Goal: Information Seeking & Learning: Learn about a topic

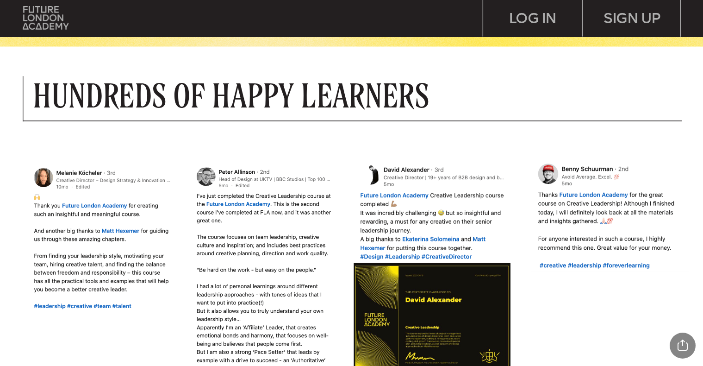
scroll to position [724, 0]
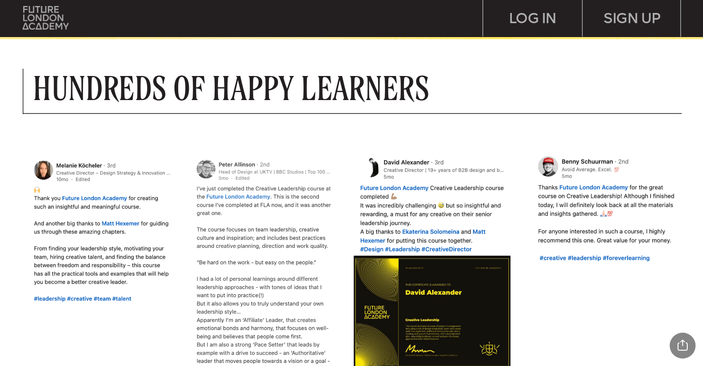
click at [264, 195] on img at bounding box center [267, 276] width 152 height 242
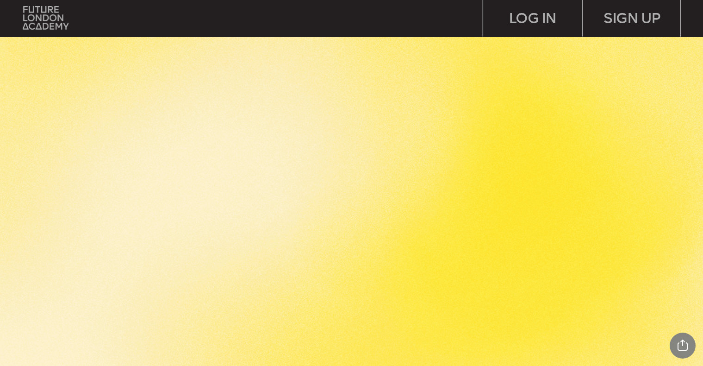
scroll to position [4423, 0]
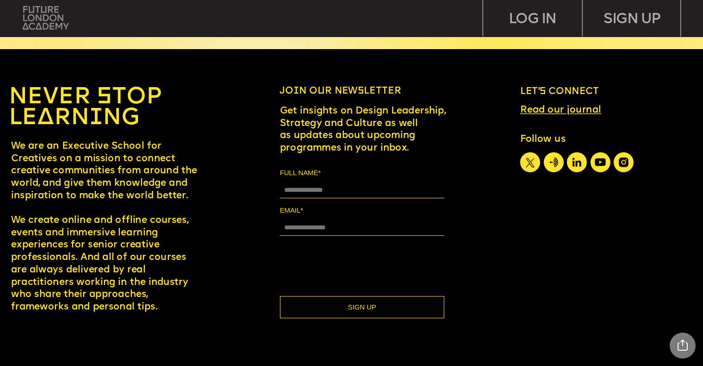
click at [50, 16] on img at bounding box center [46, 17] width 46 height 23
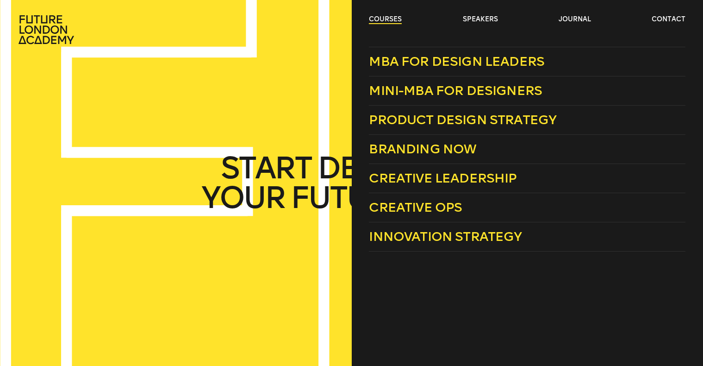
click at [391, 19] on link "courses" at bounding box center [385, 19] width 33 height 9
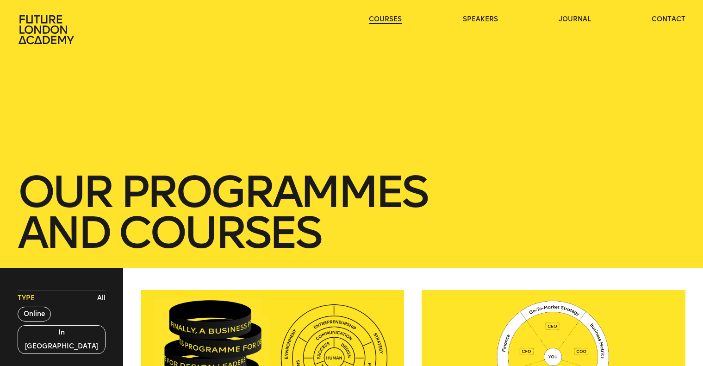
click at [391, 19] on link "courses" at bounding box center [385, 19] width 33 height 9
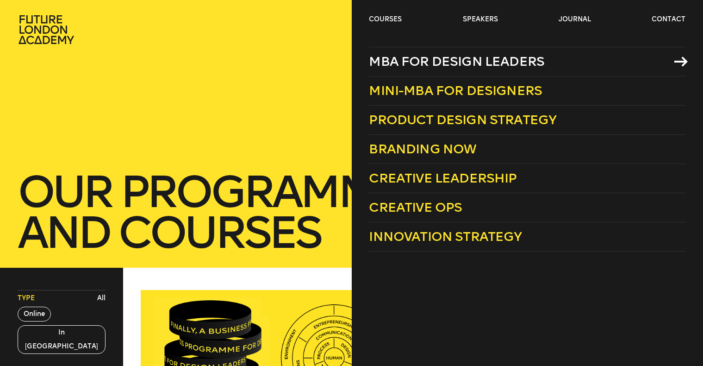
click at [418, 60] on span "MBA for Design Leaders" at bounding box center [456, 61] width 175 height 15
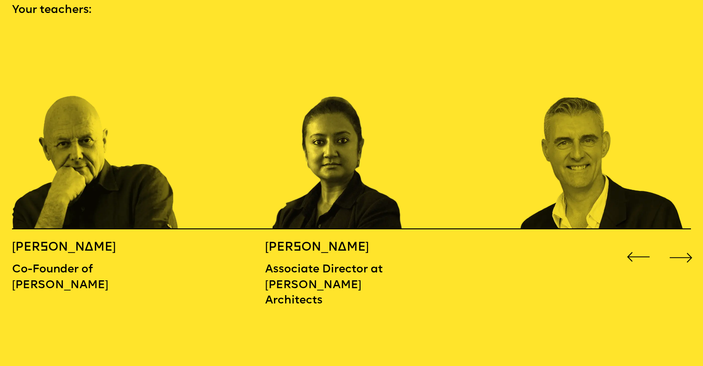
scroll to position [1099, 0]
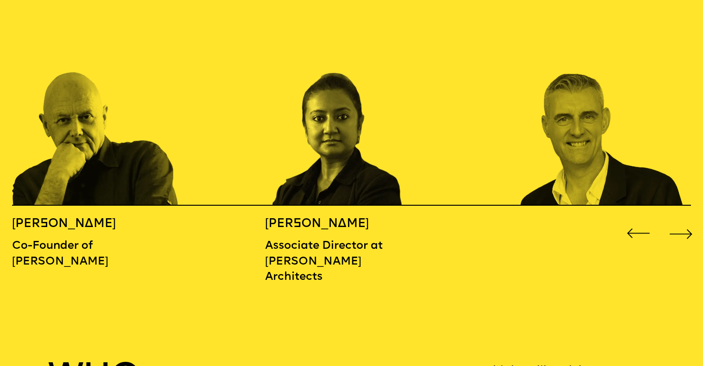
click at [693, 219] on div "Next slide" at bounding box center [681, 233] width 28 height 28
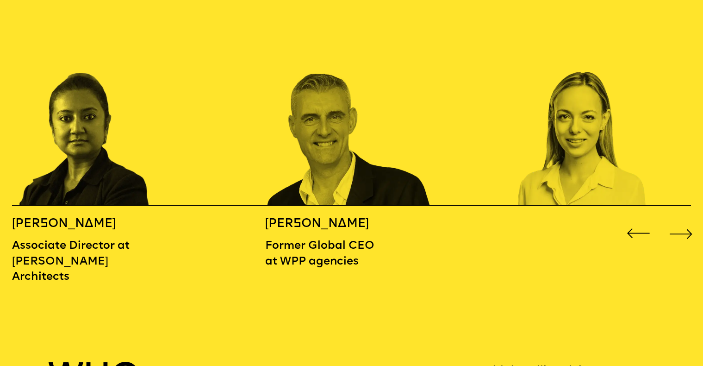
click at [686, 220] on div "Next slide" at bounding box center [681, 233] width 28 height 28
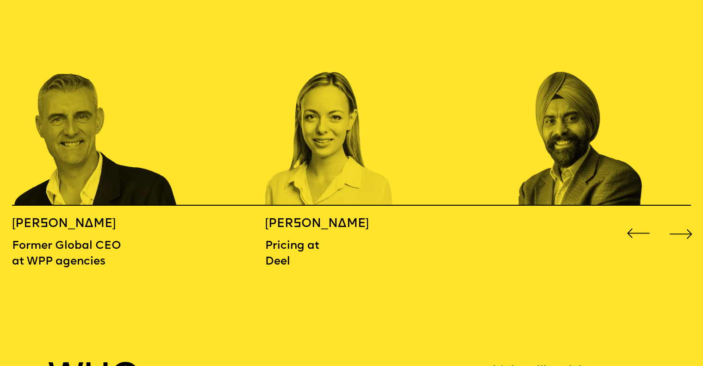
click at [686, 220] on div "Next slide" at bounding box center [681, 233] width 28 height 28
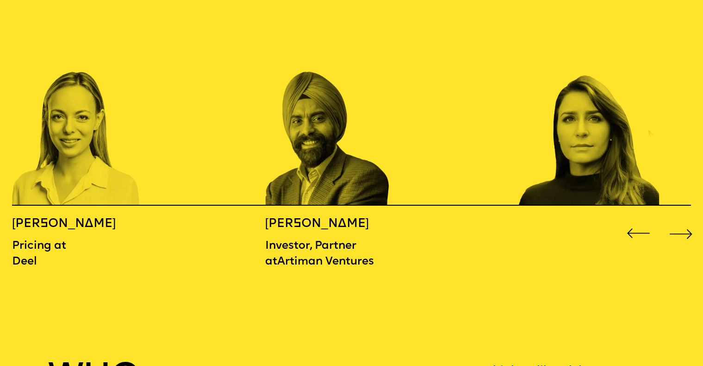
click at [686, 220] on div "Next slide" at bounding box center [681, 233] width 28 height 28
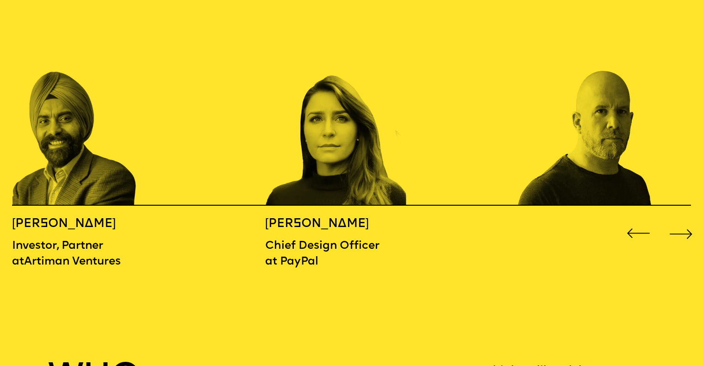
click at [686, 220] on div "Next slide" at bounding box center [681, 233] width 28 height 28
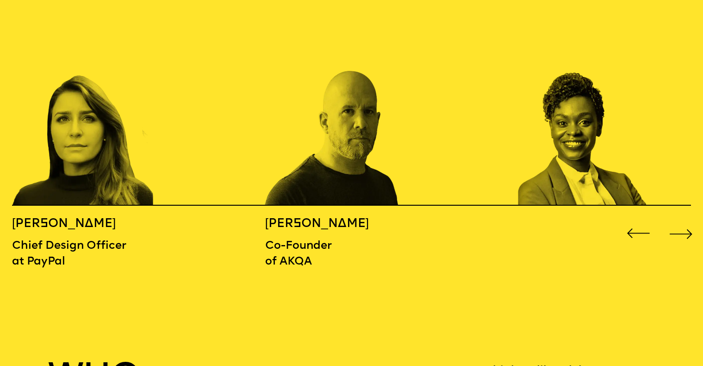
click at [686, 220] on div "Next slide" at bounding box center [681, 233] width 28 height 28
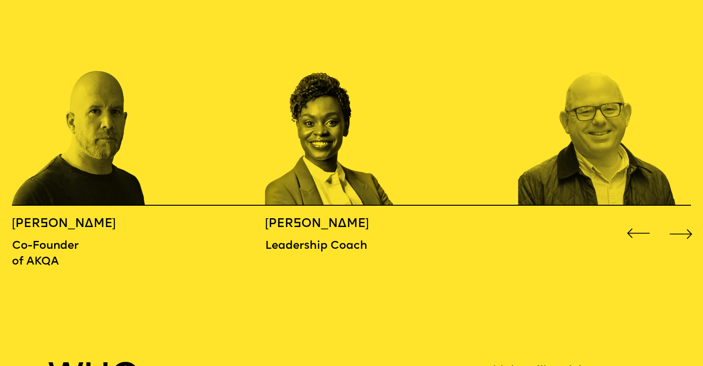
click at [686, 220] on div "Next slide" at bounding box center [681, 233] width 28 height 28
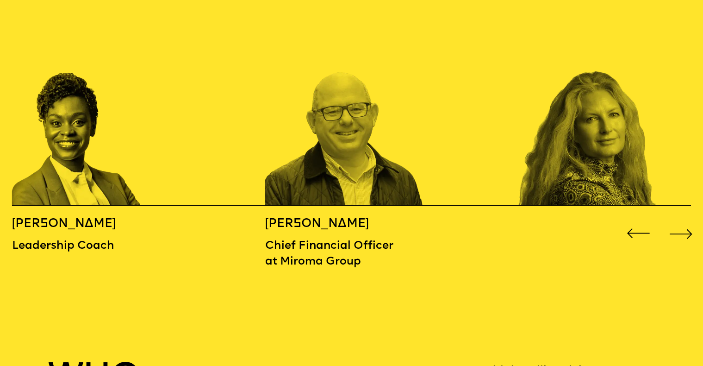
click at [686, 220] on div "Next slide" at bounding box center [681, 233] width 28 height 28
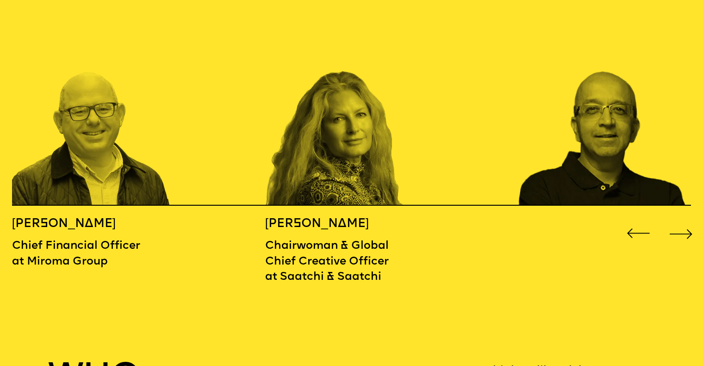
click at [686, 220] on div "Next slide" at bounding box center [681, 233] width 28 height 28
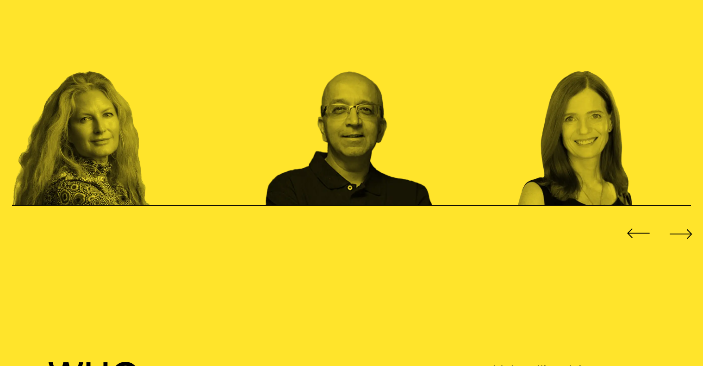
click at [686, 220] on div "Next slide" at bounding box center [681, 233] width 28 height 28
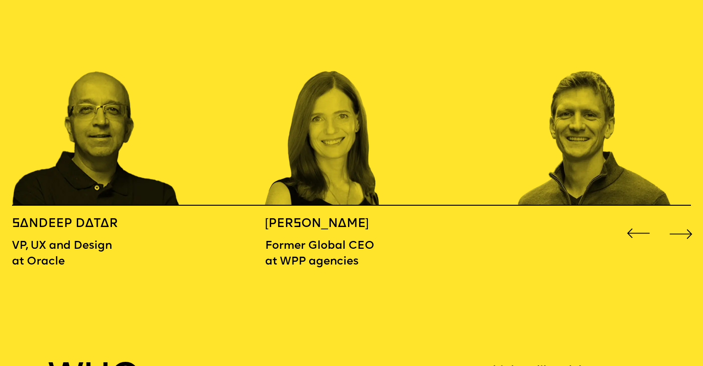
click at [686, 220] on div "Next slide" at bounding box center [681, 233] width 28 height 28
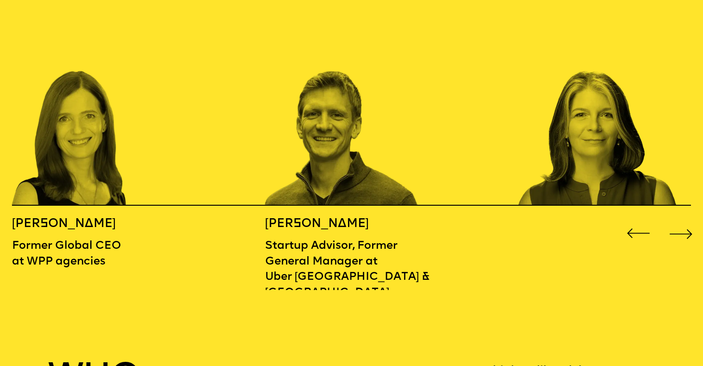
click at [686, 220] on div "Next slide" at bounding box center [681, 233] width 28 height 28
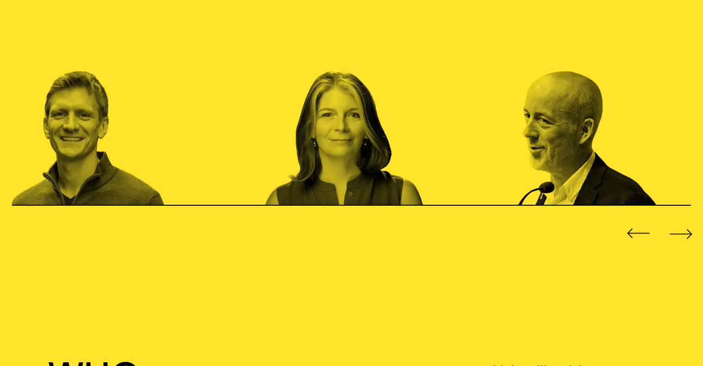
click at [686, 220] on div "Next slide" at bounding box center [681, 233] width 28 height 28
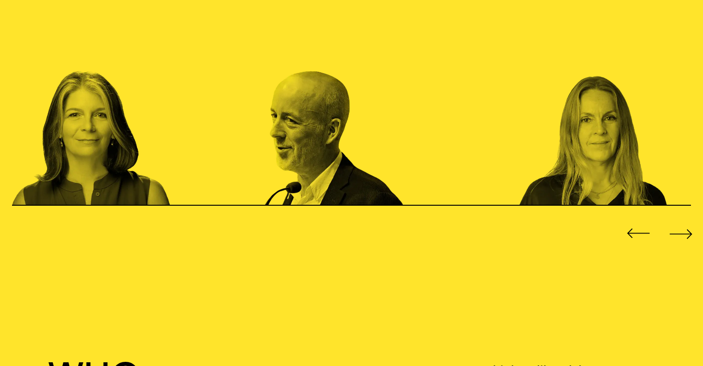
click at [686, 220] on div "Next slide" at bounding box center [681, 233] width 28 height 28
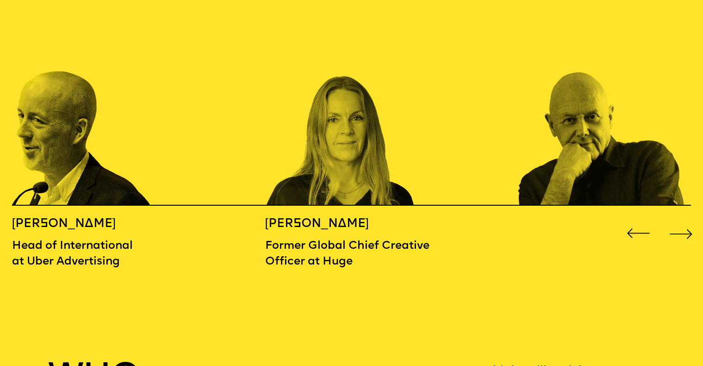
click at [686, 220] on div "Next slide" at bounding box center [681, 233] width 28 height 28
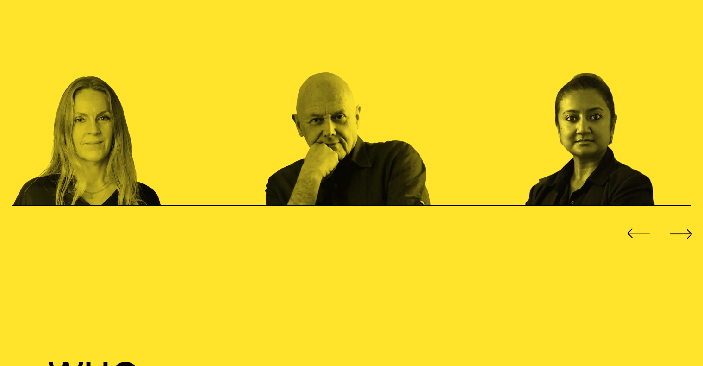
click at [686, 220] on div "Next slide" at bounding box center [681, 233] width 28 height 28
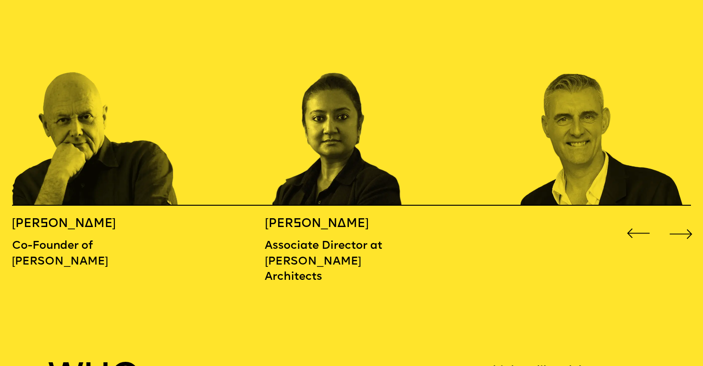
click at [686, 220] on div "Next slide" at bounding box center [681, 233] width 28 height 28
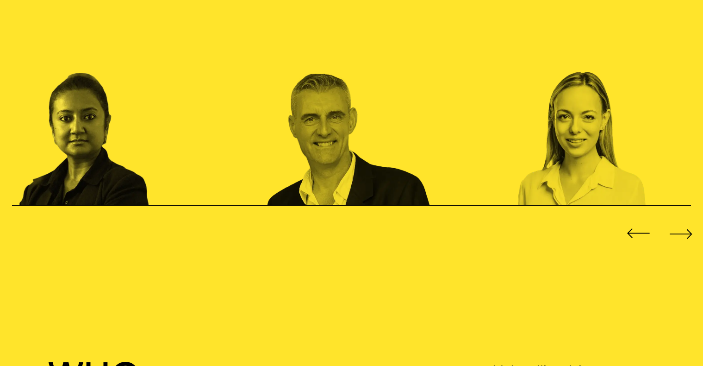
click at [686, 220] on div "Next slide" at bounding box center [681, 233] width 28 height 28
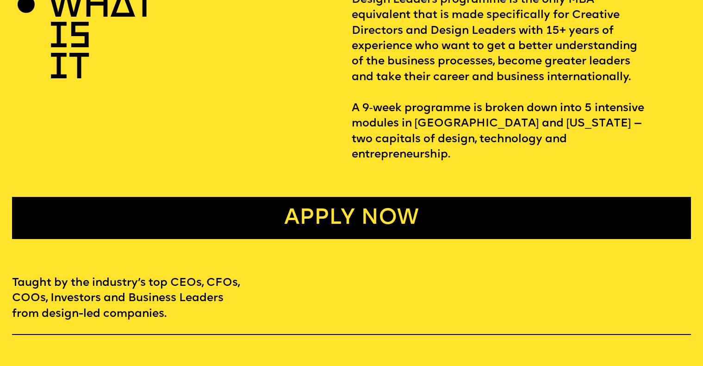
scroll to position [0, 0]
